Goal: Information Seeking & Learning: Learn about a topic

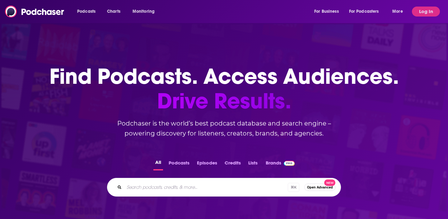
scroll to position [149, 0]
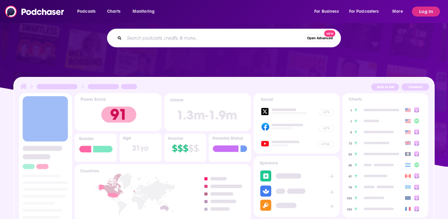
click at [189, 38] on input "Search podcasts, credits, & more..." at bounding box center [214, 38] width 180 height 10
type input "rocky mountain revival"
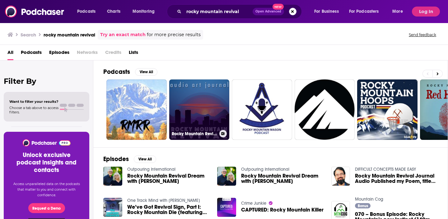
click at [188, 113] on link "Rocky Mountain Revival" at bounding box center [199, 109] width 60 height 60
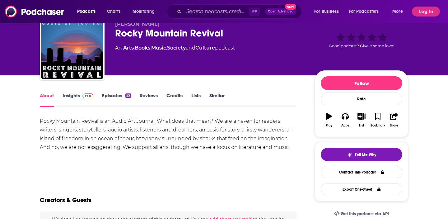
scroll to position [6, 0]
